Goal: Task Accomplishment & Management: Use online tool/utility

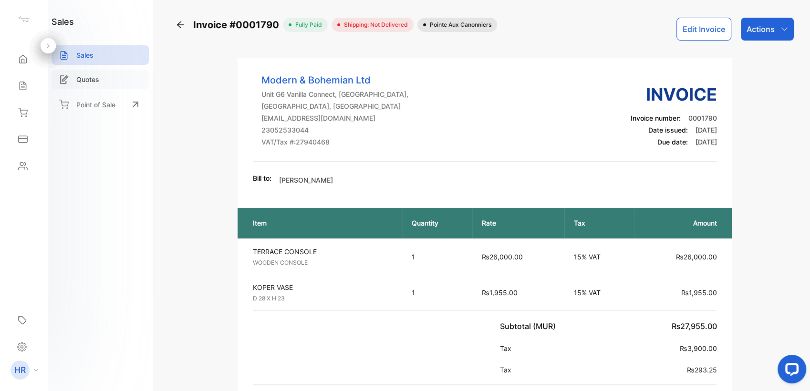
click at [79, 79] on p "Quotes" at bounding box center [87, 79] width 23 height 10
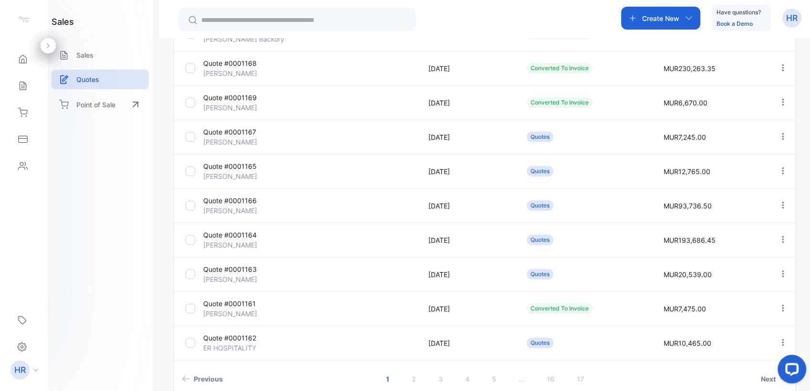
scroll to position [193, 0]
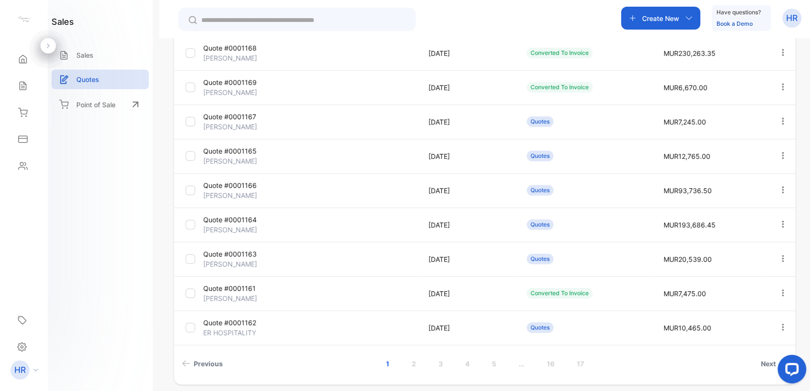
click at [252, 187] on p "Quote #0001166" at bounding box center [238, 185] width 71 height 10
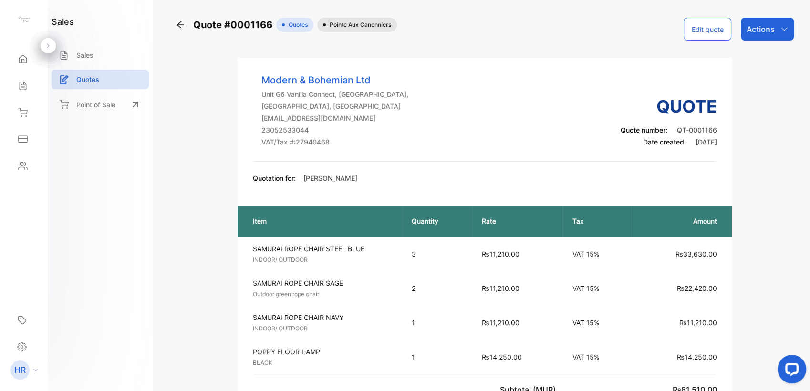
click at [180, 28] on icon at bounding box center [180, 24] width 7 height 7
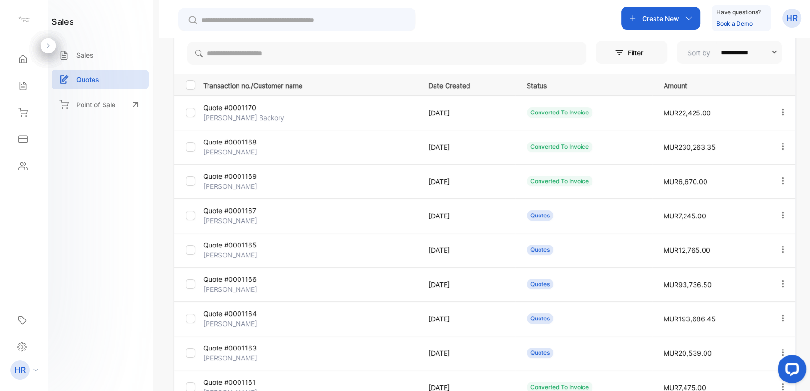
scroll to position [99, 0]
click at [221, 244] on p "Quote #0001165" at bounding box center [238, 244] width 71 height 10
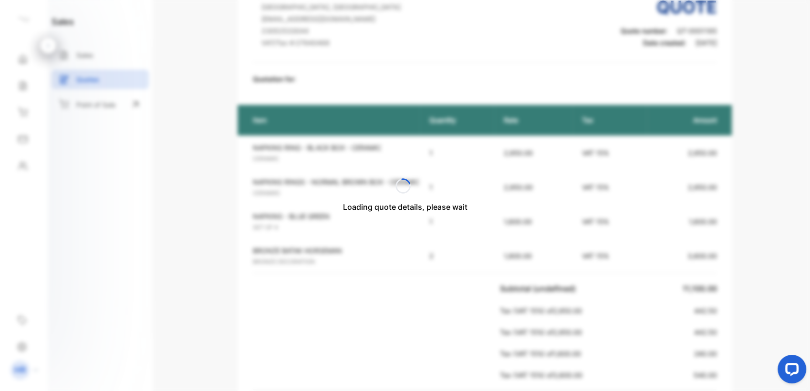
click at [221, 244] on div "Loading quote details, please wait" at bounding box center [405, 195] width 810 height 391
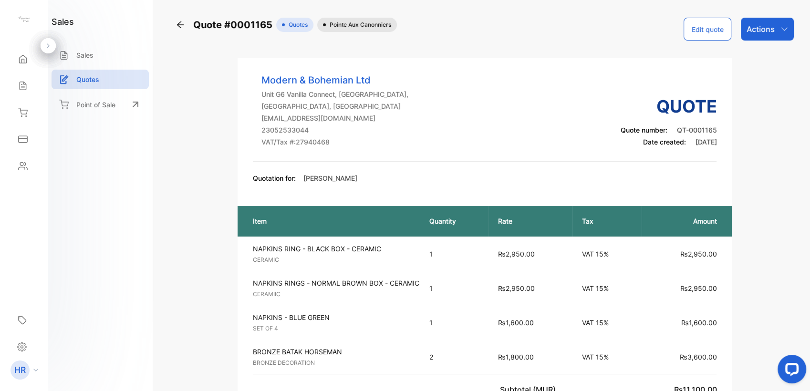
click at [713, 25] on button "Edit quote" at bounding box center [707, 29] width 48 height 23
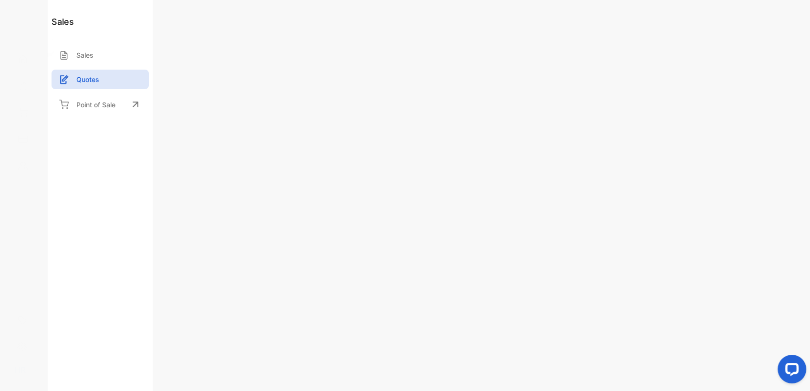
type input "**********"
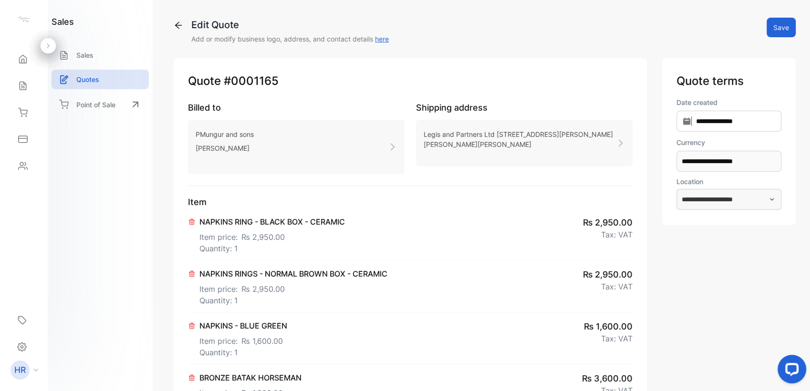
click at [469, 156] on p at bounding box center [519, 157] width 193 height 4
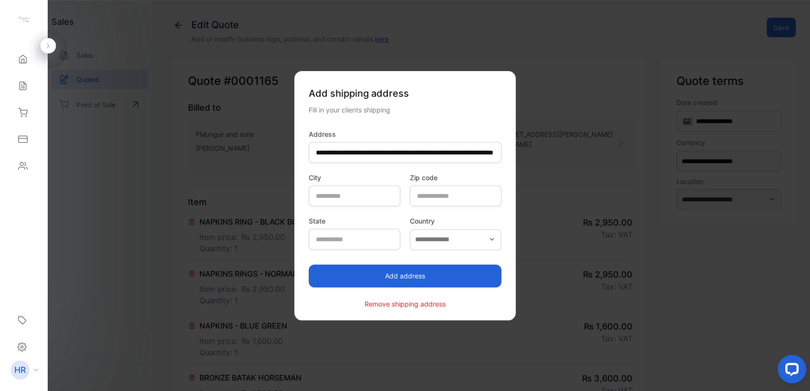
type input "**********"
click at [388, 307] on p "Remove shipping address" at bounding box center [404, 303] width 81 height 10
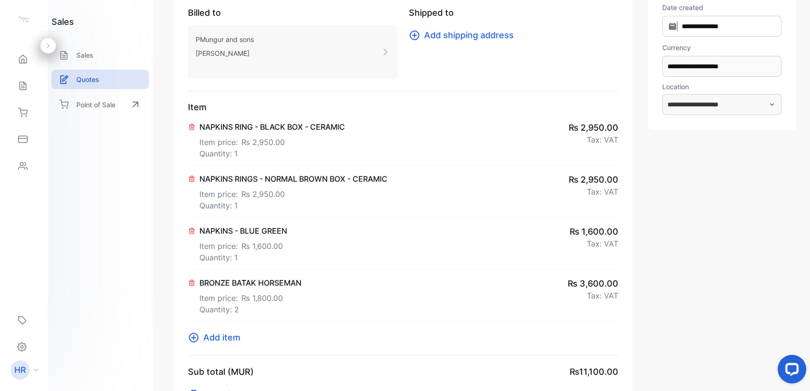
scroll to position [95, 0]
click at [233, 231] on p "NAPKINS - BLUE GREEN" at bounding box center [243, 230] width 88 height 11
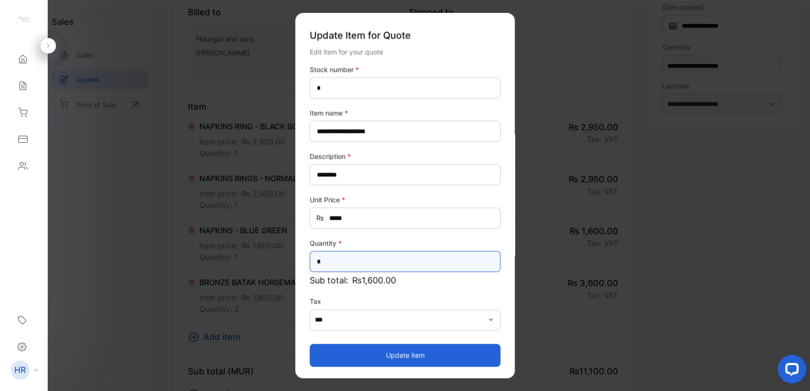
click at [341, 261] on input "*" at bounding box center [404, 261] width 191 height 21
type input "*"
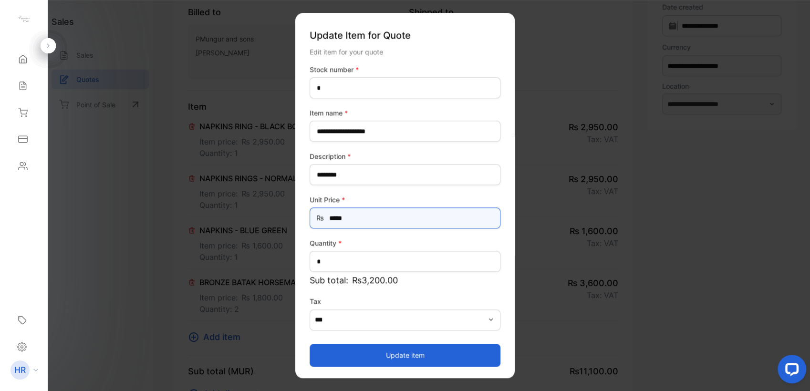
click at [439, 214] on Price-inputprice "*****" at bounding box center [404, 217] width 191 height 21
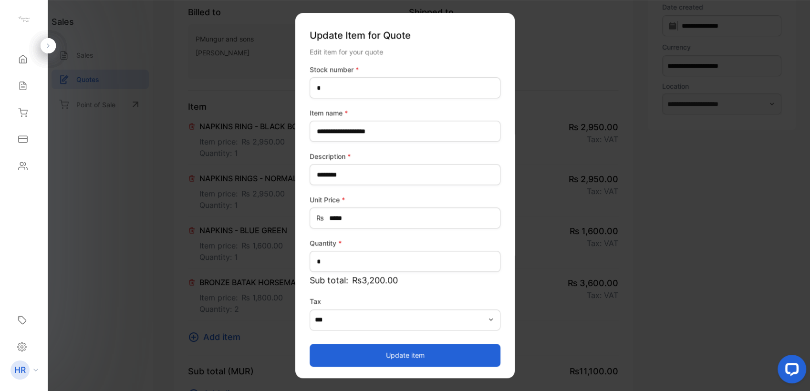
click at [349, 354] on button "Update item" at bounding box center [404, 355] width 191 height 23
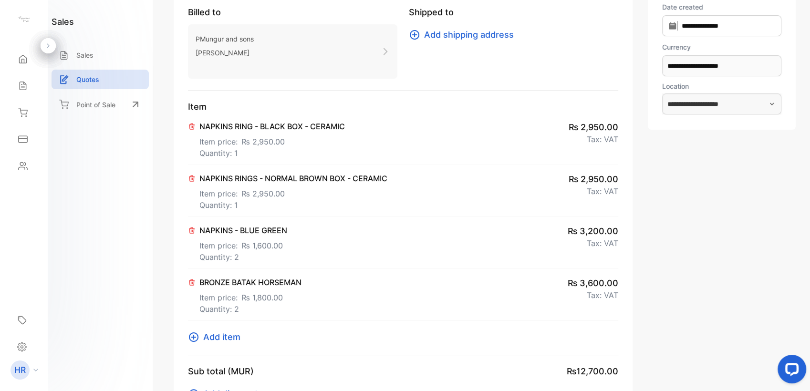
scroll to position [0, 0]
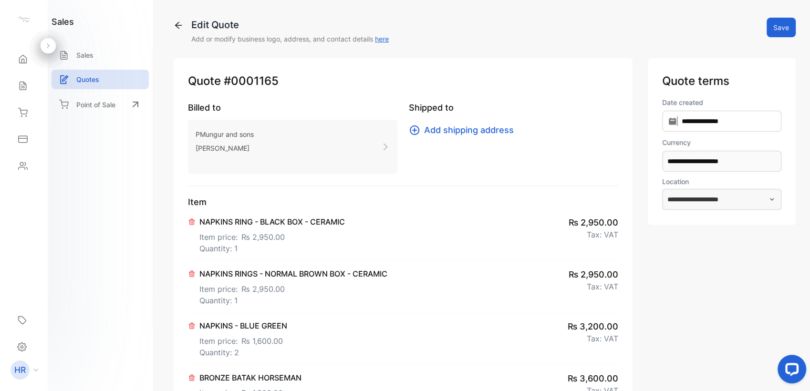
click at [769, 25] on button "Save" at bounding box center [780, 28] width 29 height 20
